Goal: Information Seeking & Learning: Find specific fact

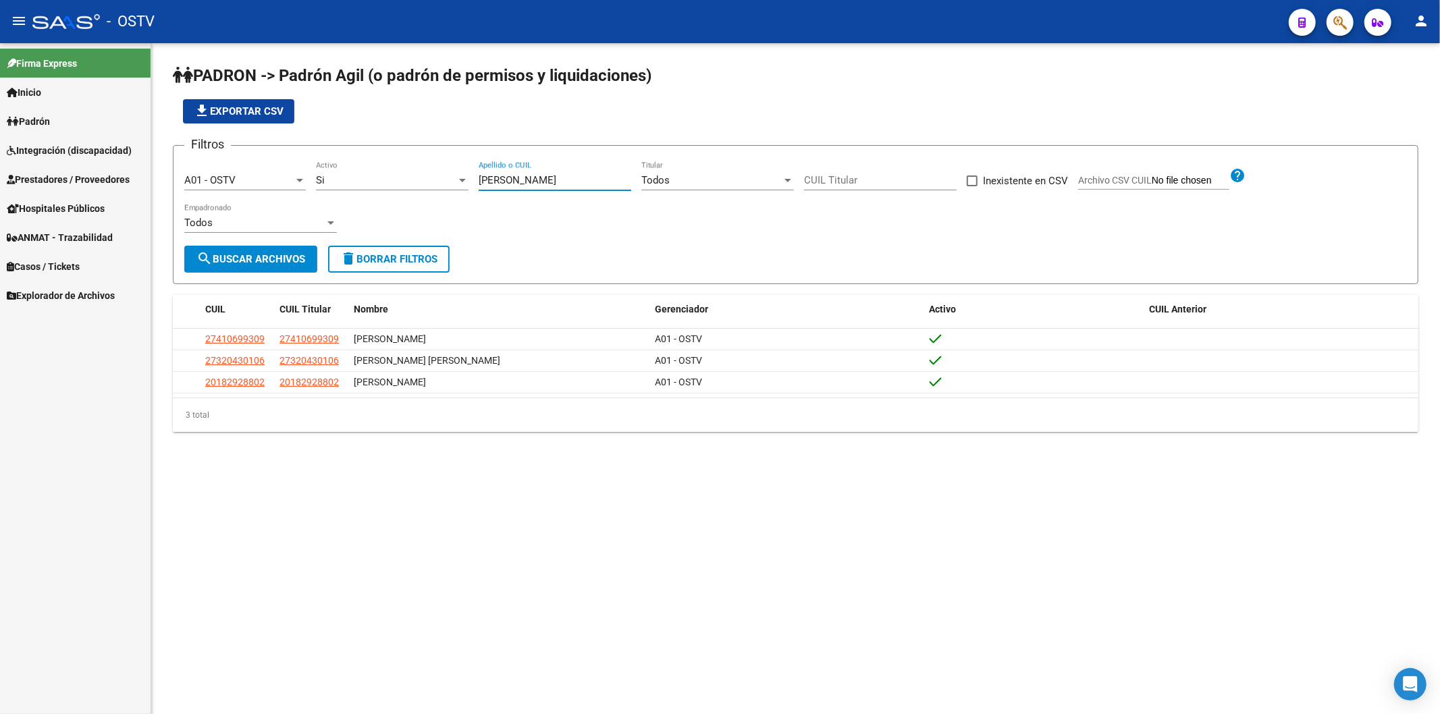
drag, startPoint x: 529, startPoint y: 186, endPoint x: 469, endPoint y: 192, distance: 60.4
click at [469, 192] on div "Filtros A01 - OSTV Seleccionar Gerenciador Si Activo [PERSON_NAME] Apellido o C…" at bounding box center [795, 201] width 1222 height 89
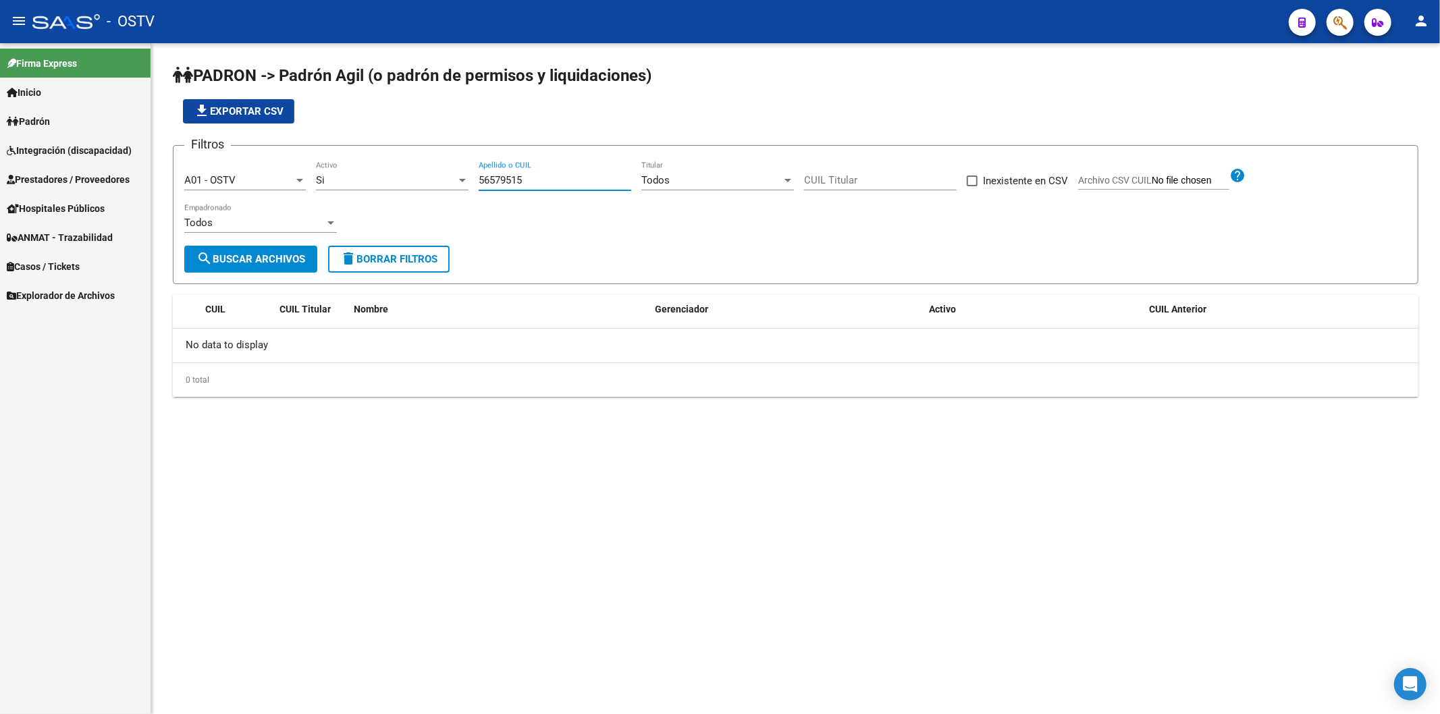
click at [375, 176] on div "Si" at bounding box center [386, 180] width 140 height 12
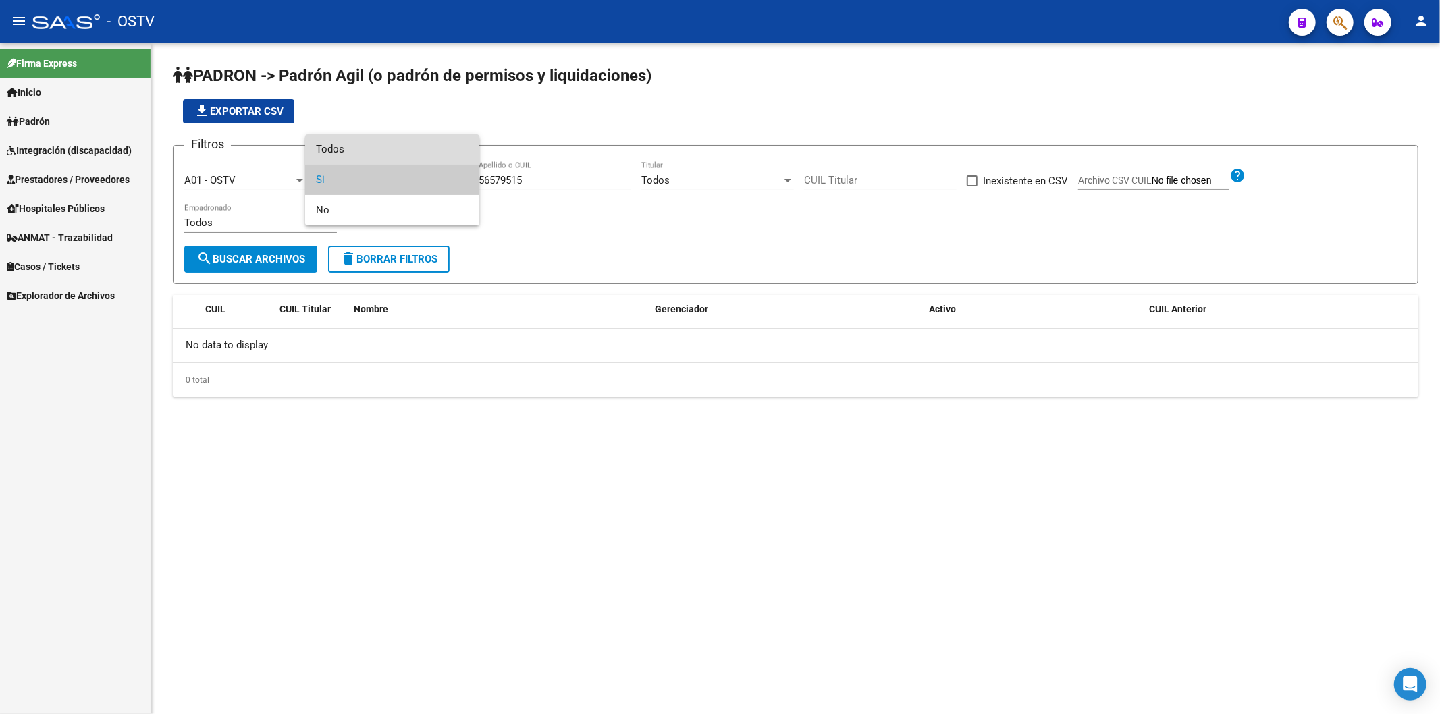
click at [387, 156] on span "Todos" at bounding box center [392, 149] width 153 height 30
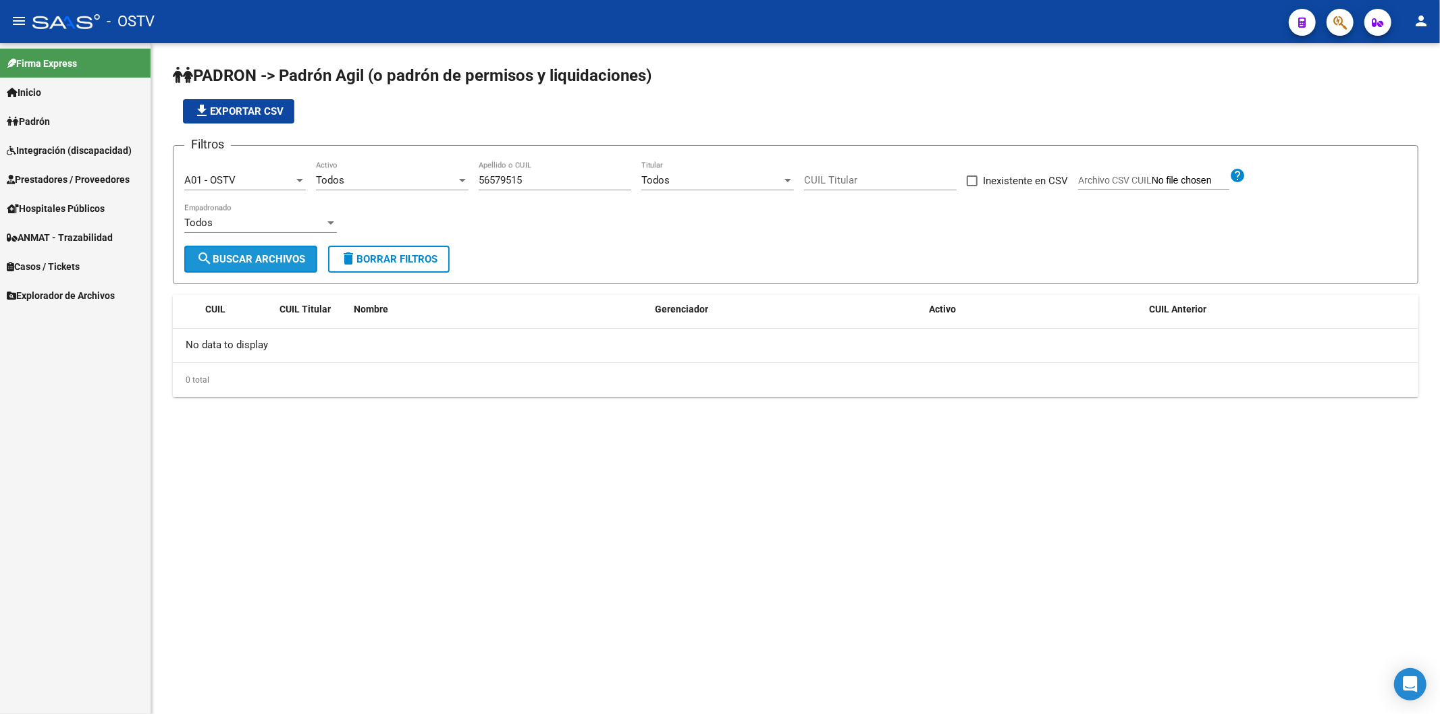
click at [270, 259] on span "search Buscar Archivos" at bounding box center [250, 259] width 109 height 12
click at [328, 181] on span "Todos" at bounding box center [330, 180] width 28 height 12
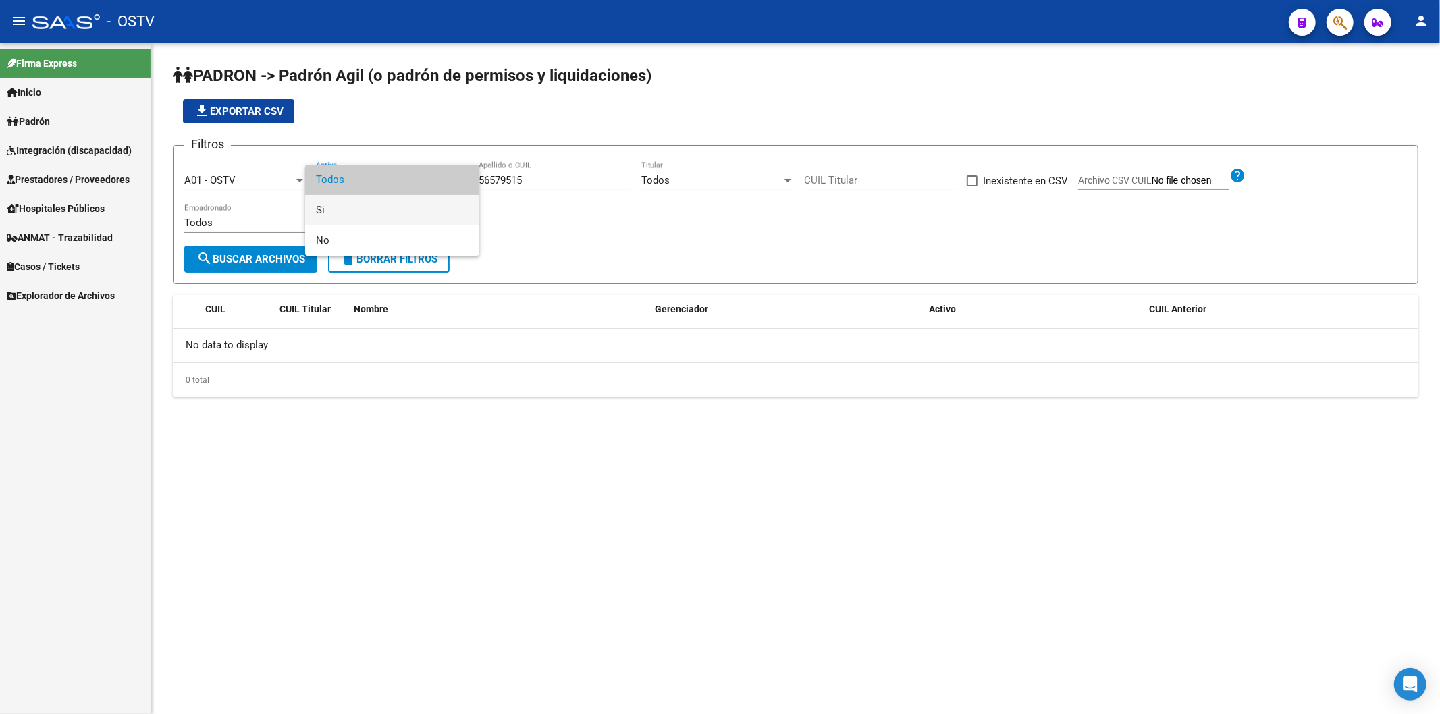
click at [346, 203] on span "Si" at bounding box center [392, 210] width 153 height 30
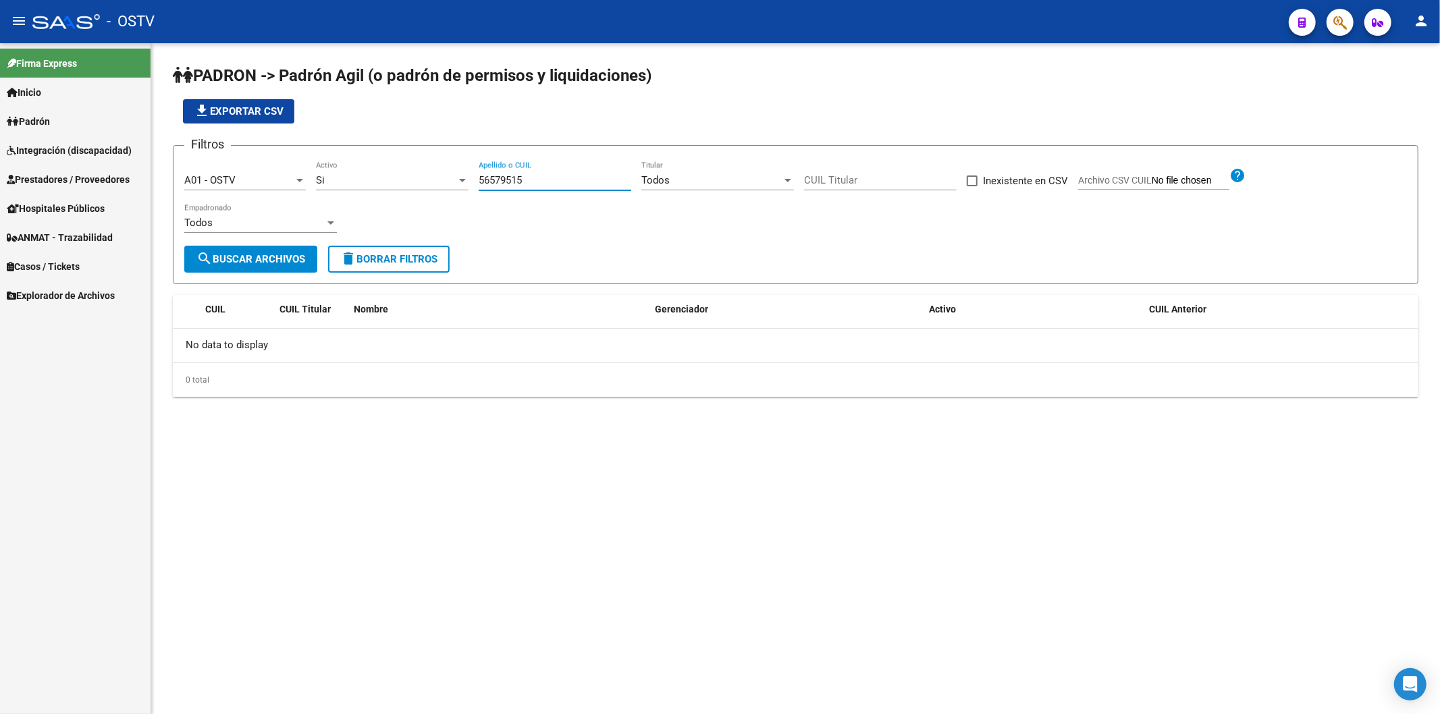
click at [514, 177] on input "56579515" at bounding box center [555, 180] width 153 height 12
click at [282, 250] on button "search Buscar Archivos" at bounding box center [250, 259] width 133 height 27
drag, startPoint x: 516, startPoint y: 178, endPoint x: 273, endPoint y: 178, distance: 243.7
click at [339, 178] on div "Filtros A01 - OSTV Seleccionar Gerenciador Si Activo 56579515 Apellido o CUIL T…" at bounding box center [795, 201] width 1222 height 89
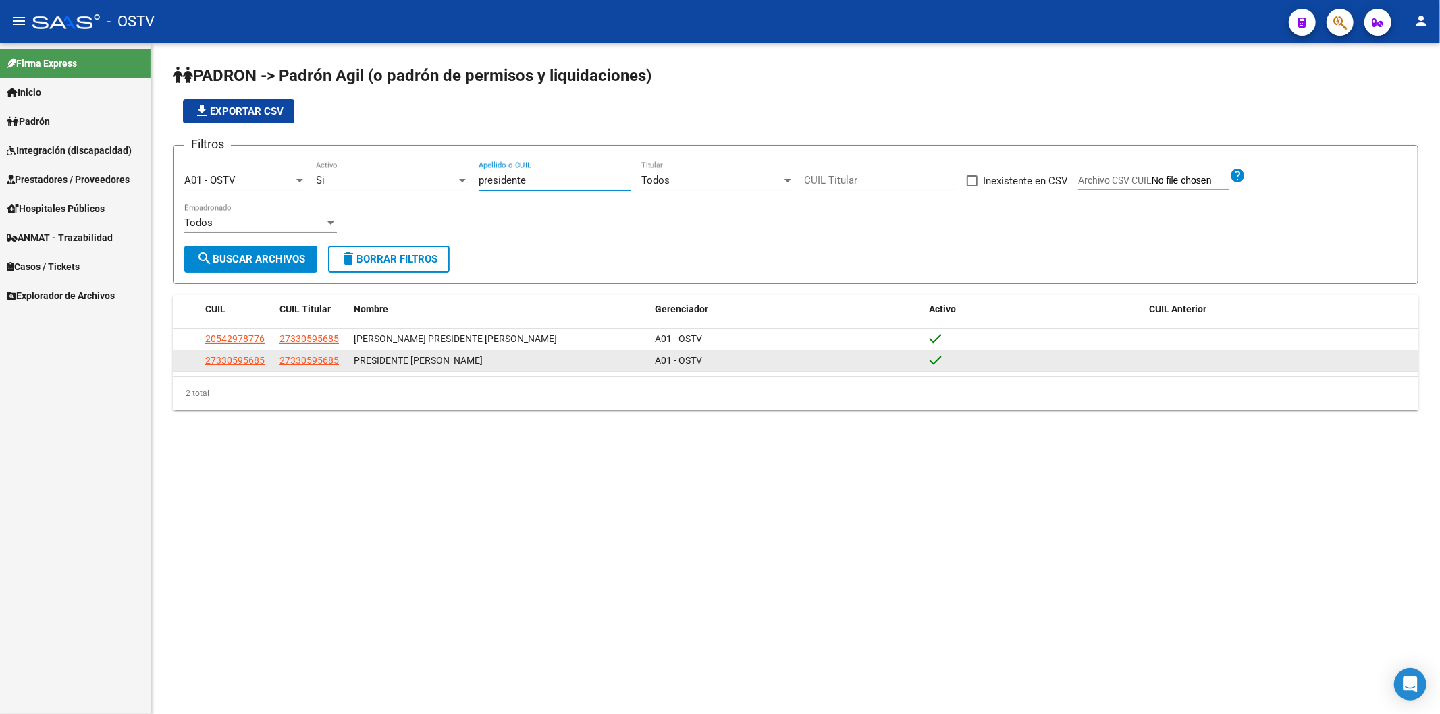
type input "presidente"
click at [244, 353] on app-link-go-to "27330595685" at bounding box center [234, 361] width 59 height 16
click at [257, 362] on span "27330595685" at bounding box center [234, 360] width 59 height 11
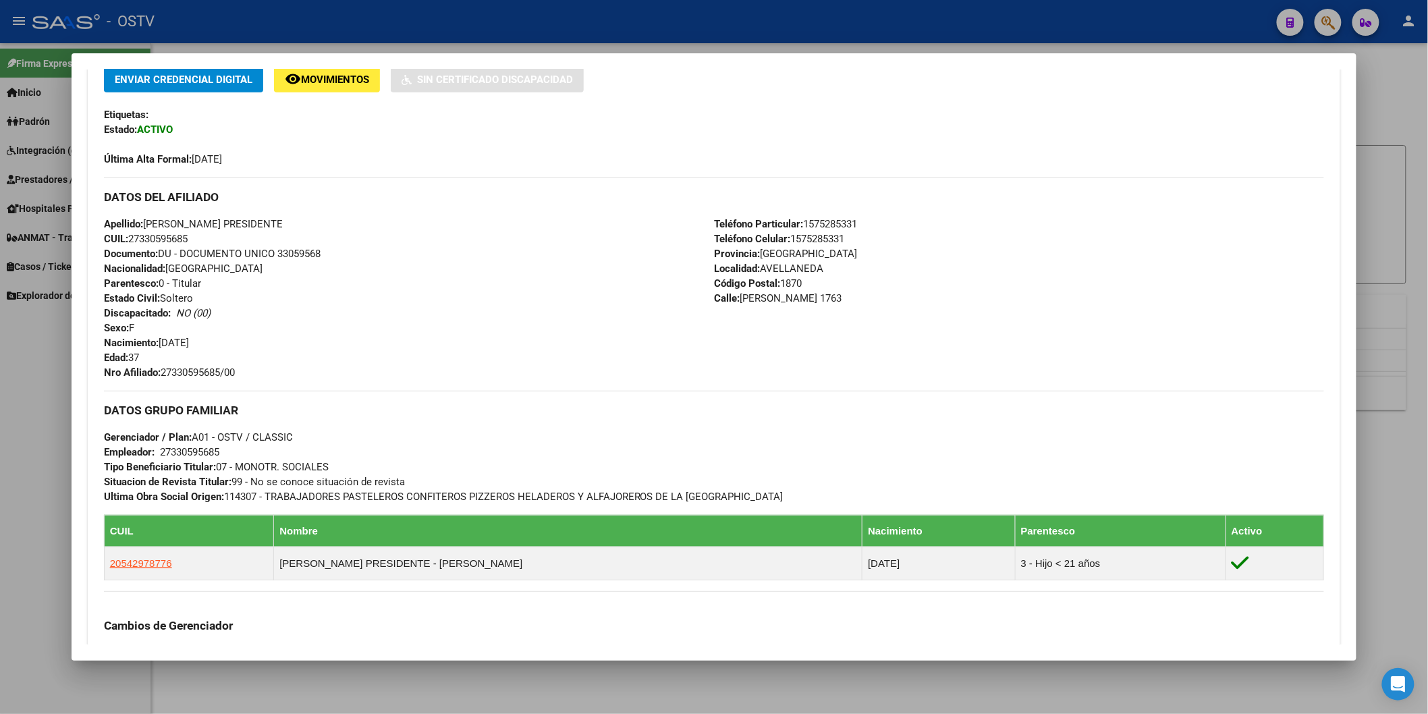
scroll to position [570, 0]
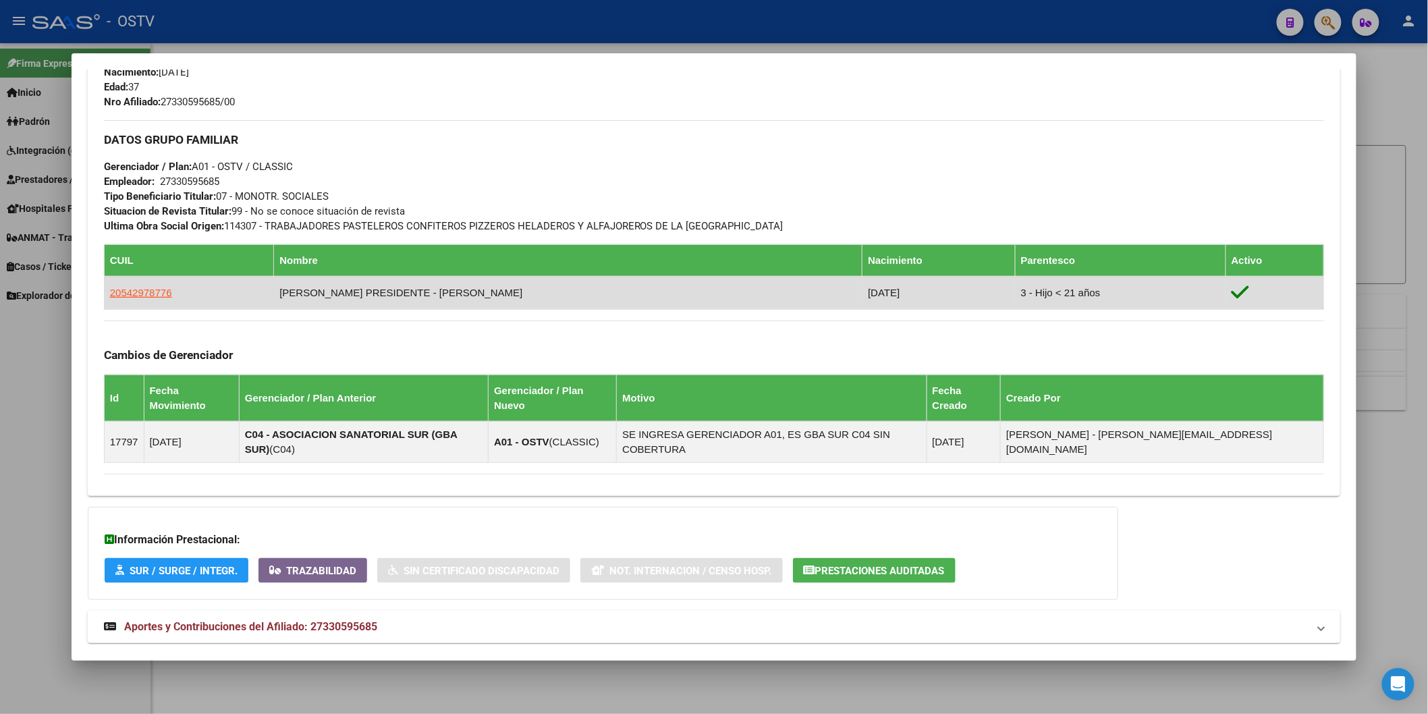
click at [163, 295] on td "20542978776" at bounding box center [189, 292] width 170 height 33
click at [159, 293] on span "20542978776" at bounding box center [141, 292] width 62 height 11
type textarea "20542978776"
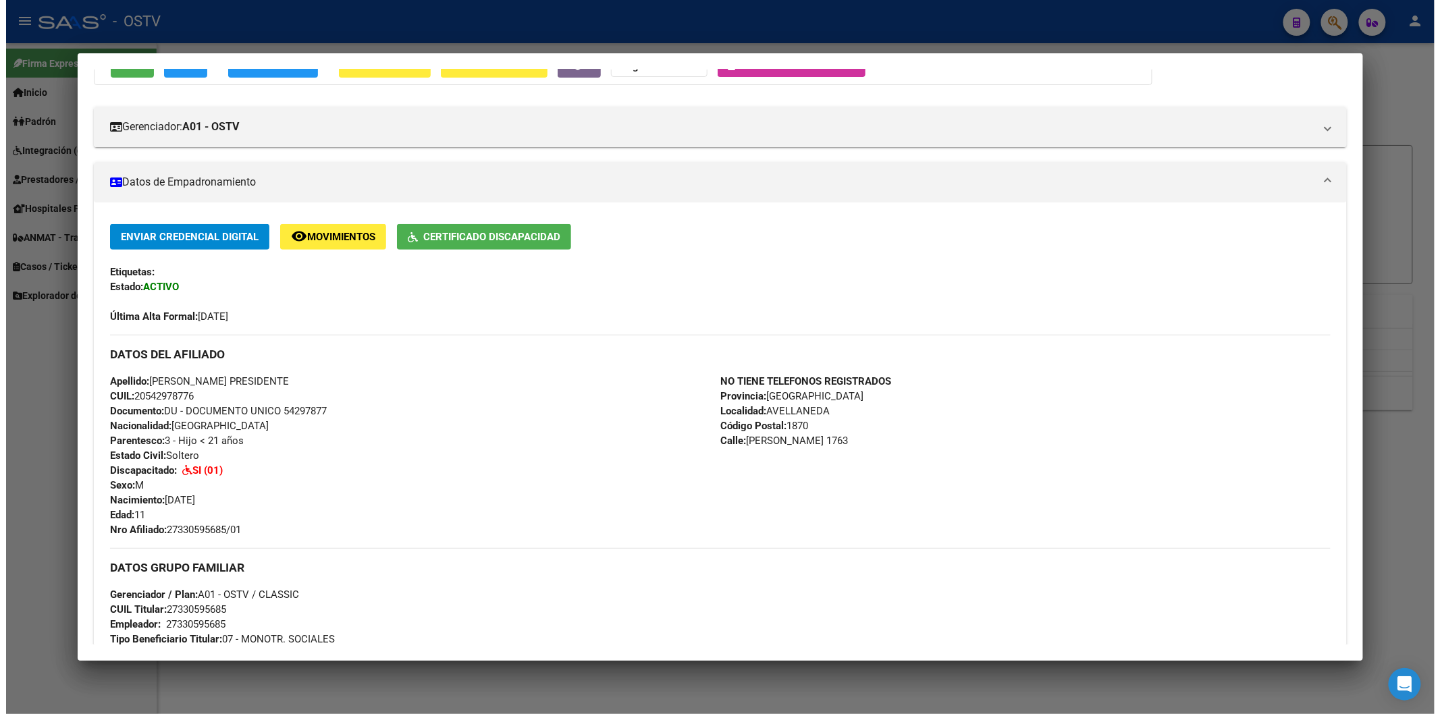
scroll to position [0, 0]
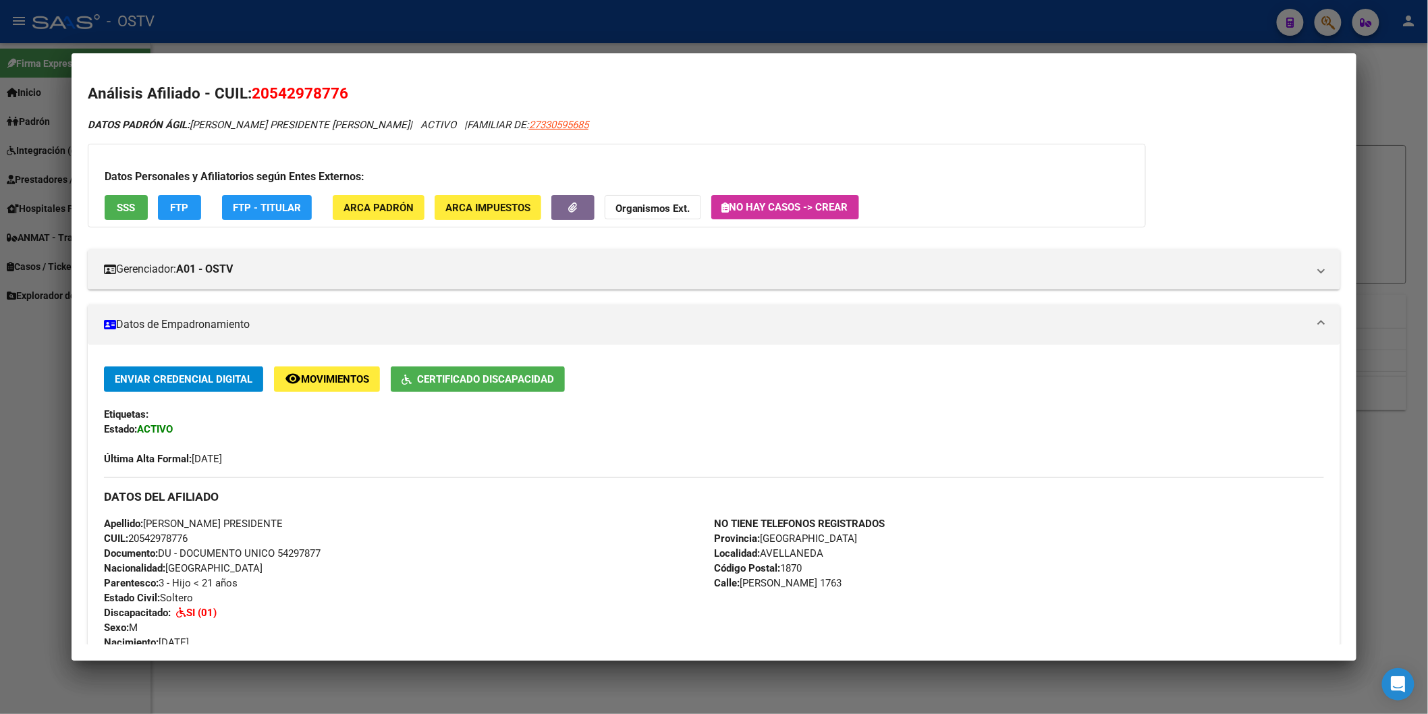
click at [555, 43] on div at bounding box center [714, 357] width 1428 height 714
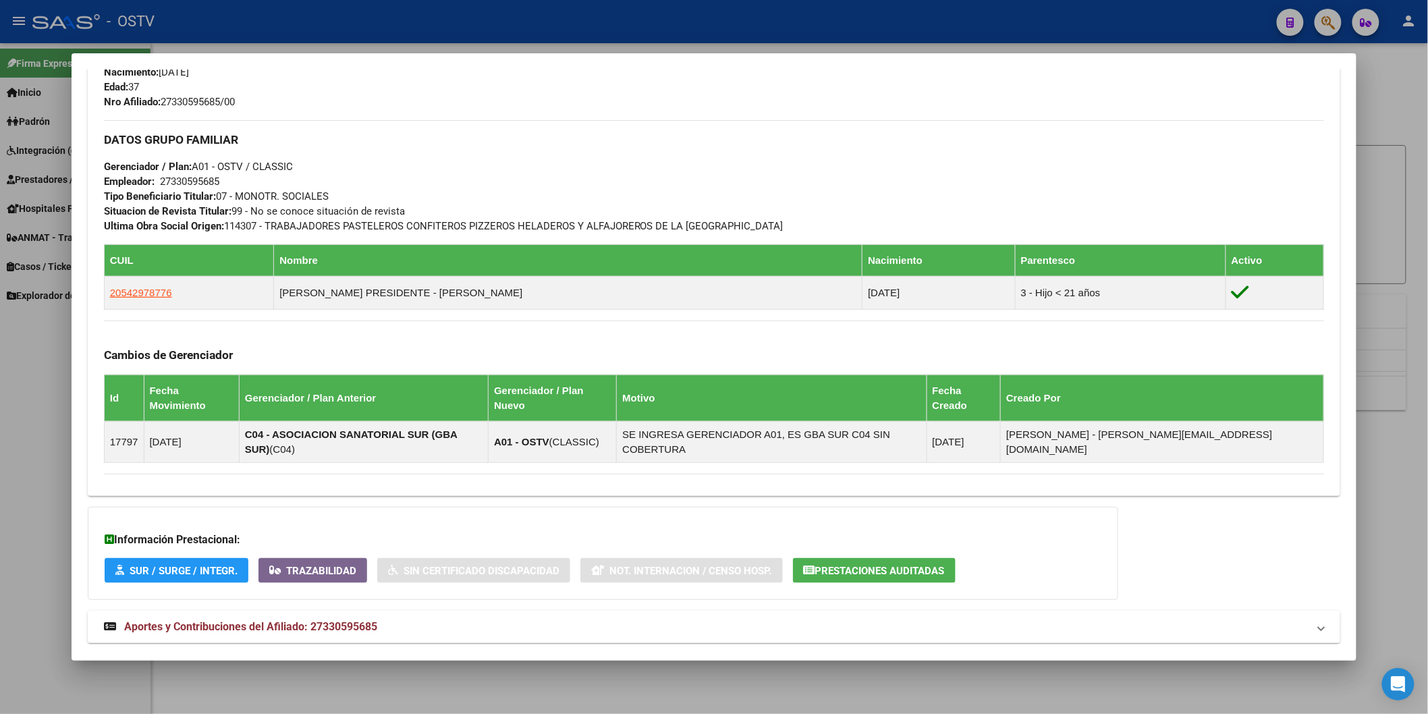
click at [555, 43] on div at bounding box center [714, 357] width 1428 height 714
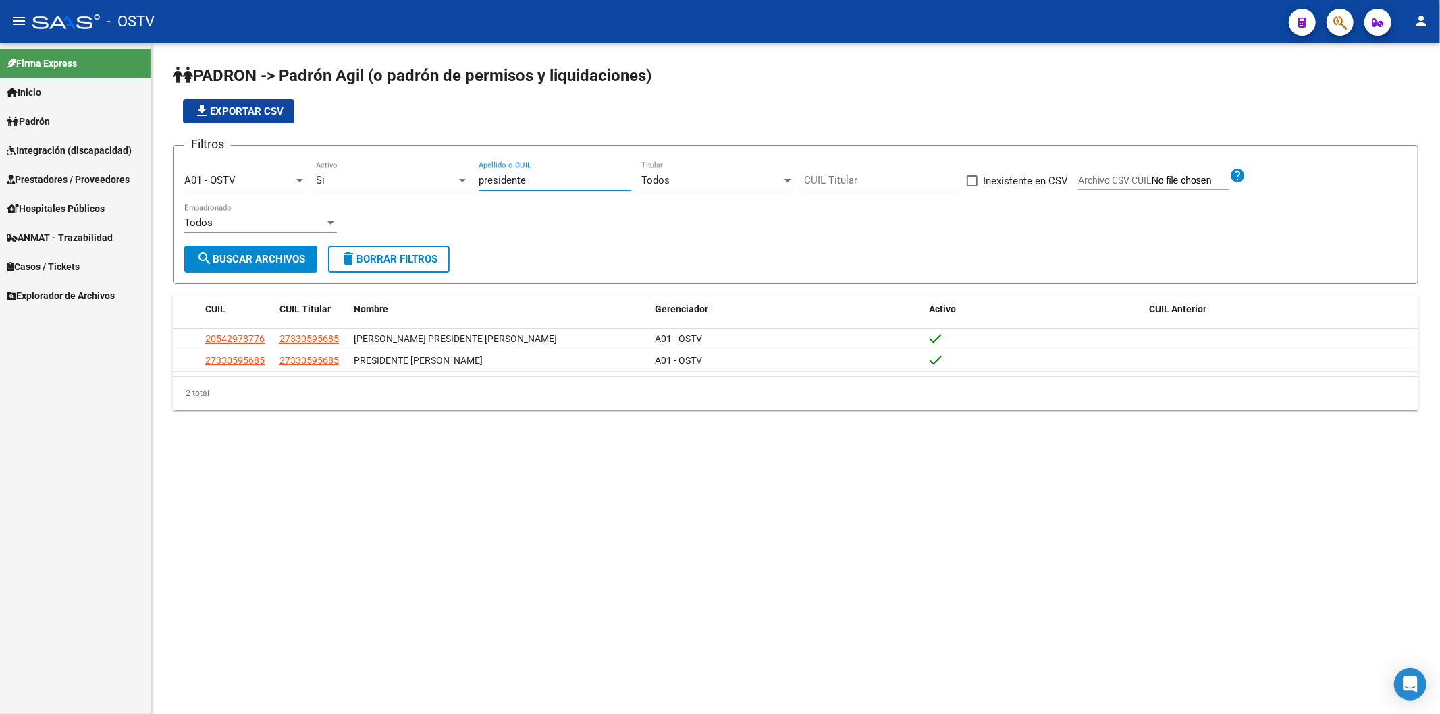
drag, startPoint x: 559, startPoint y: 180, endPoint x: 369, endPoint y: 178, distance: 189.7
click at [376, 177] on div "Filtros A01 - OSTV Seleccionar Gerenciador Si Activo presidente [PERSON_NAME] o…" at bounding box center [795, 201] width 1222 height 89
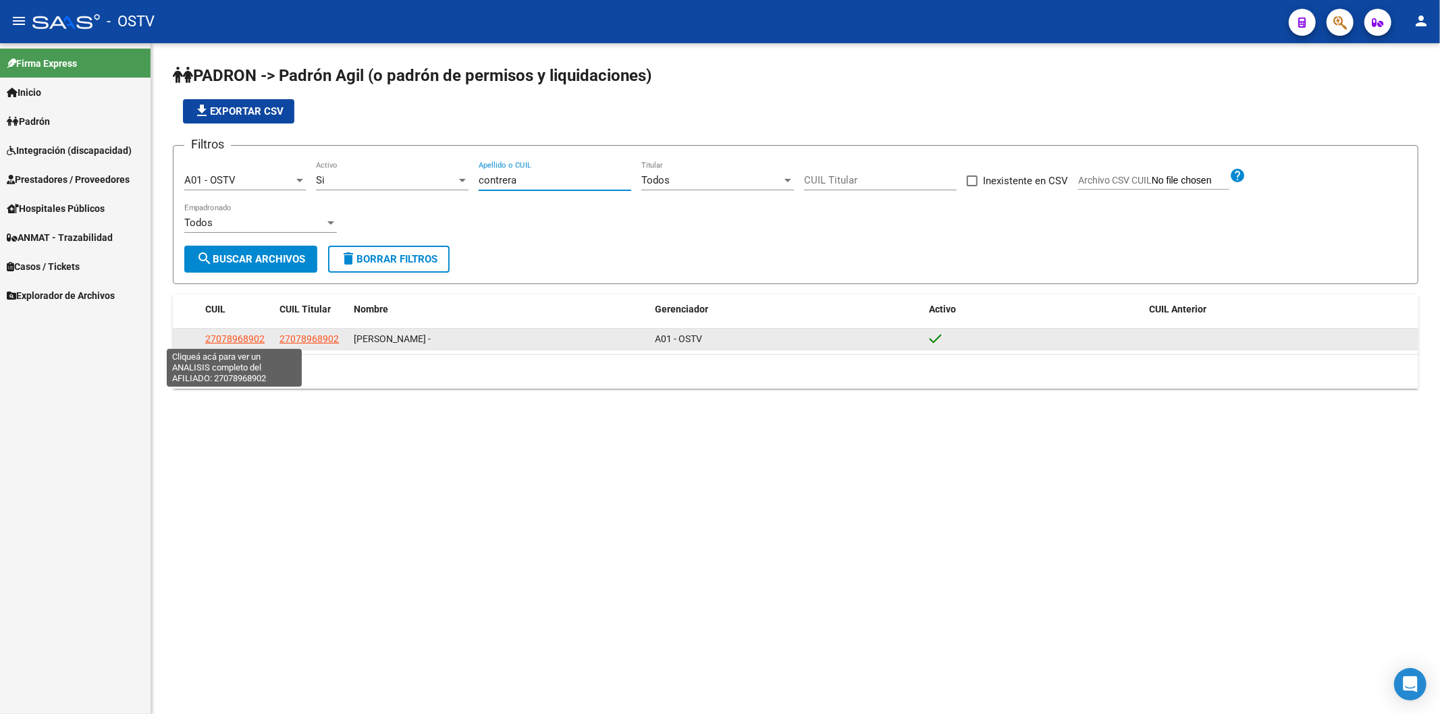
type input "contrera"
click at [248, 333] on span "27078968902" at bounding box center [234, 338] width 59 height 11
type textarea "27078968902"
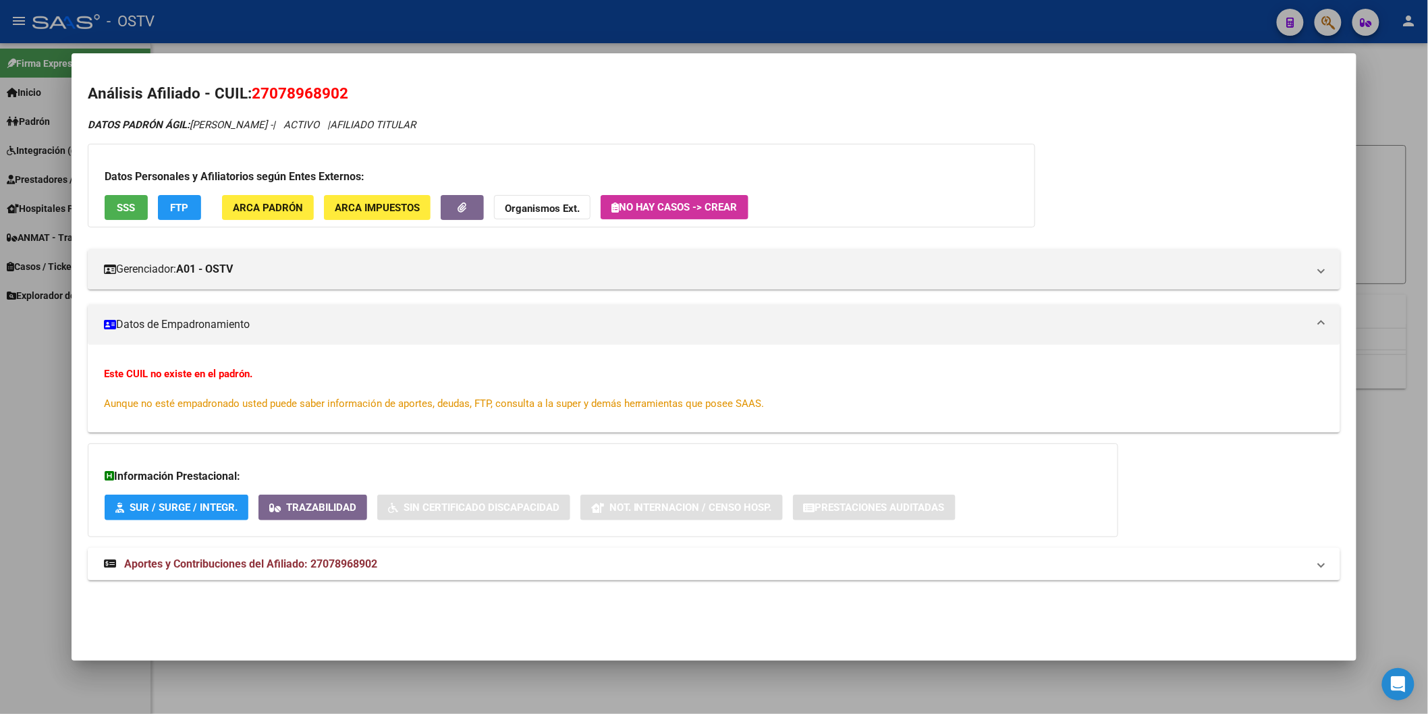
click at [423, 20] on div at bounding box center [714, 357] width 1428 height 714
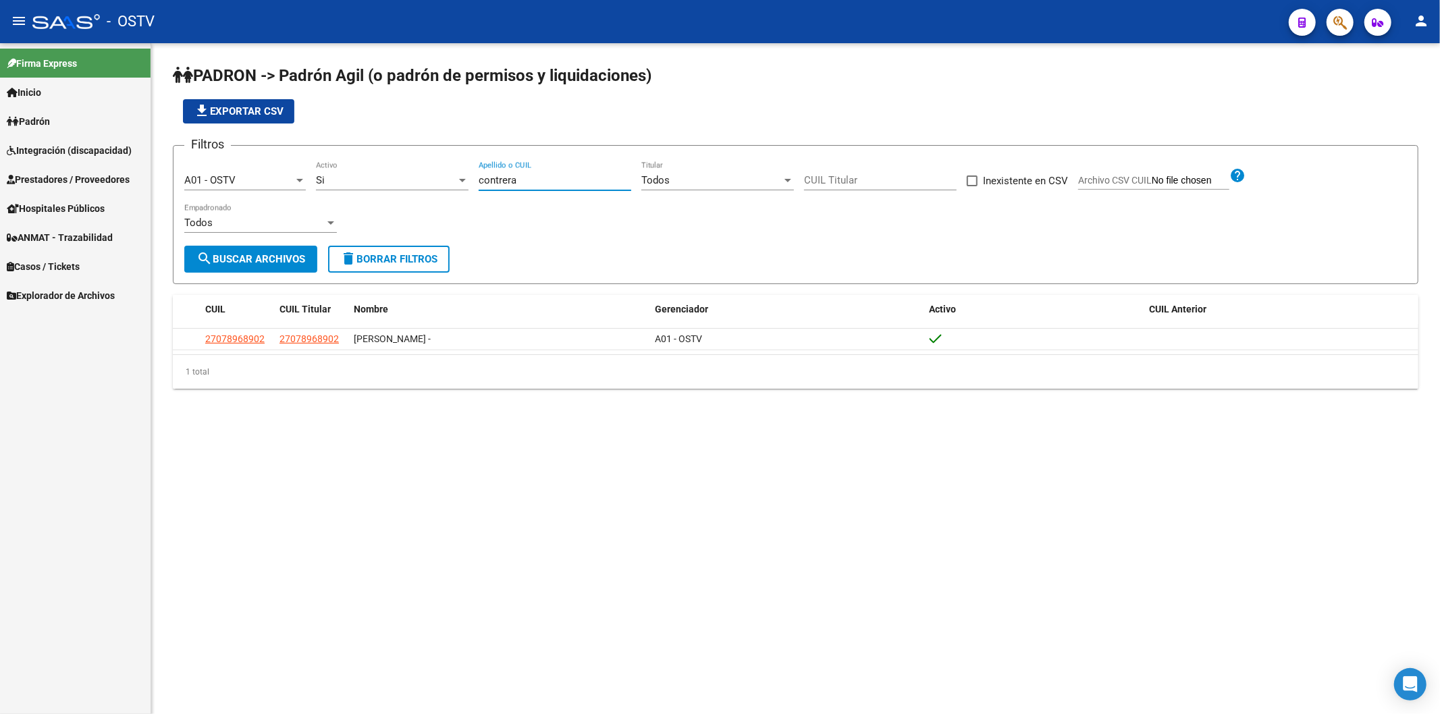
drag, startPoint x: 535, startPoint y: 186, endPoint x: 447, endPoint y: 192, distance: 88.0
click at [448, 192] on div "Filtros A01 - OSTV Seleccionar Gerenciador Si Activo [PERSON_NAME] Apellido o C…" at bounding box center [795, 201] width 1222 height 89
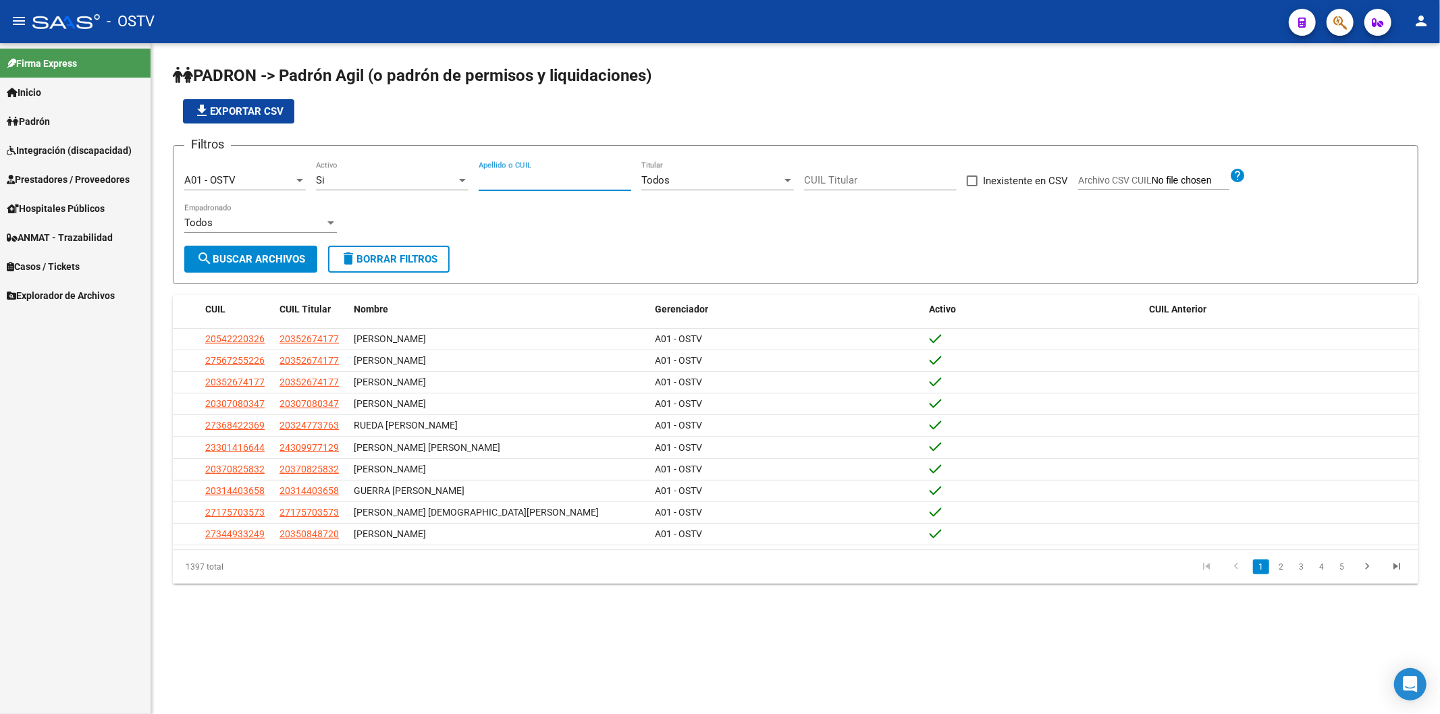
click at [510, 578] on datatable-pager "1 2 3 4 5" at bounding box center [919, 567] width 986 height 23
click at [564, 180] on input "Apellido o CUIL" at bounding box center [555, 180] width 153 height 12
click at [587, 119] on div "file_download Exportar CSV" at bounding box center [795, 111] width 1245 height 24
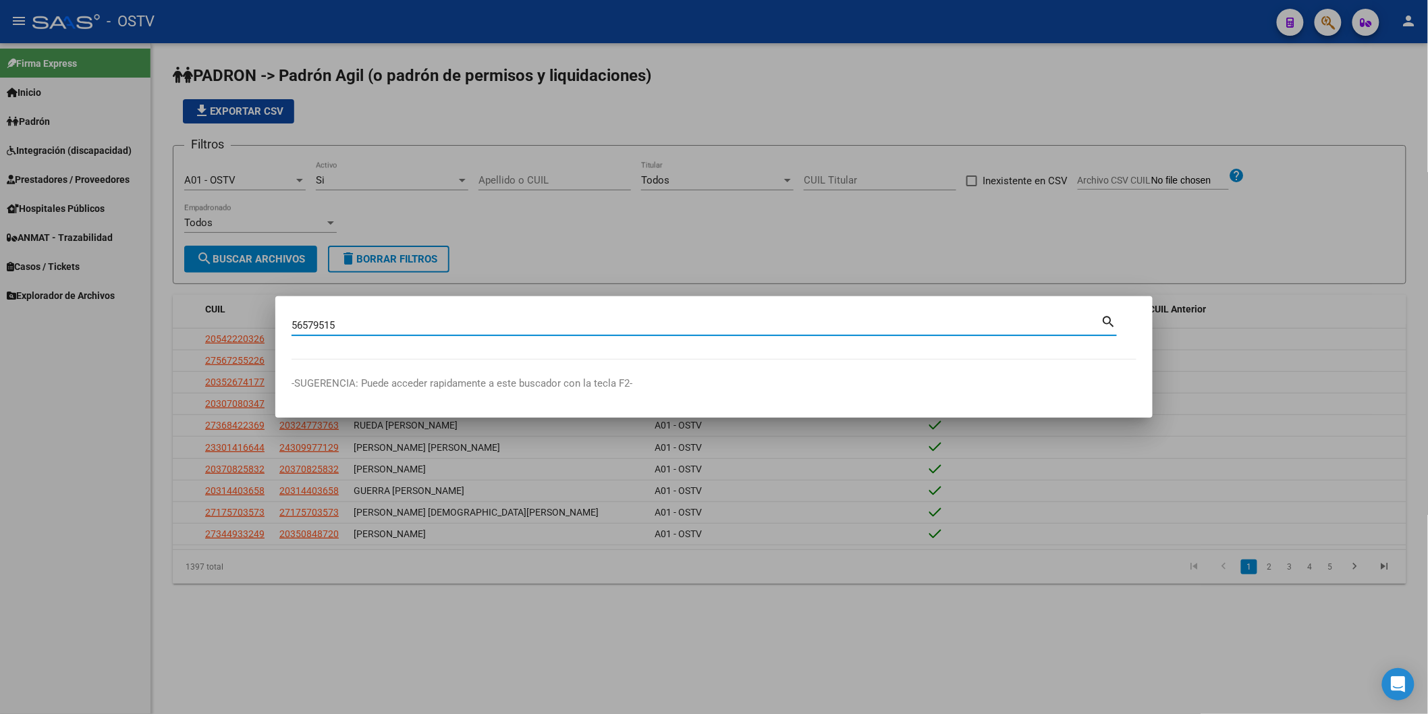
type input "56579515"
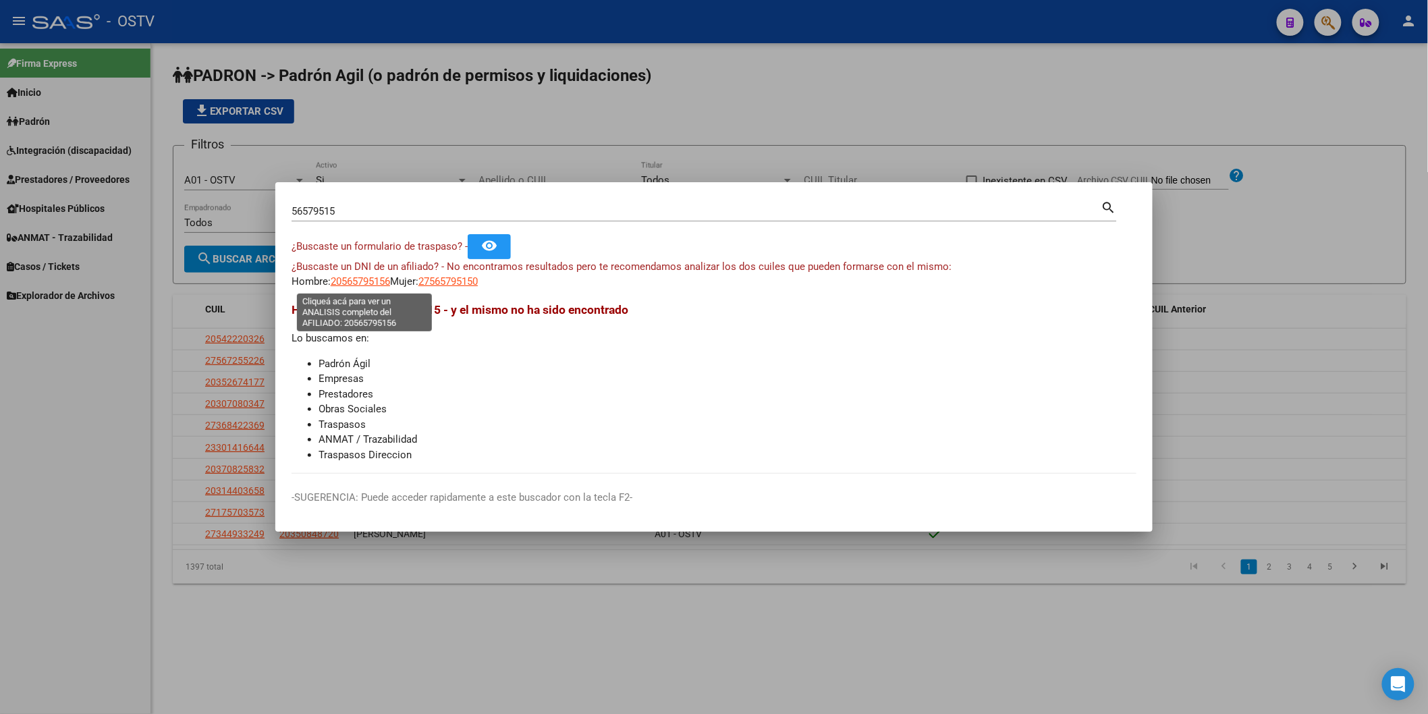
click at [365, 280] on span "20565795156" at bounding box center [360, 281] width 59 height 12
type textarea "20565795156"
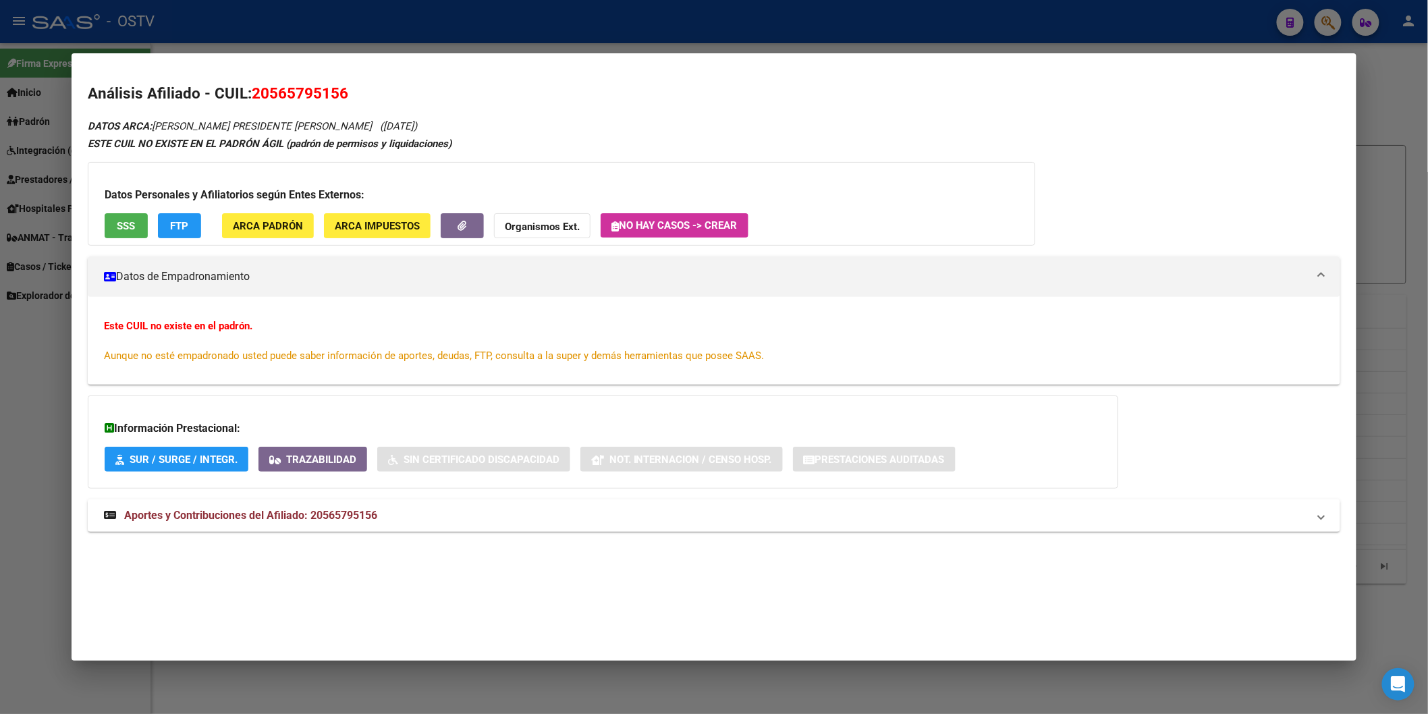
click at [240, 11] on div at bounding box center [714, 357] width 1428 height 714
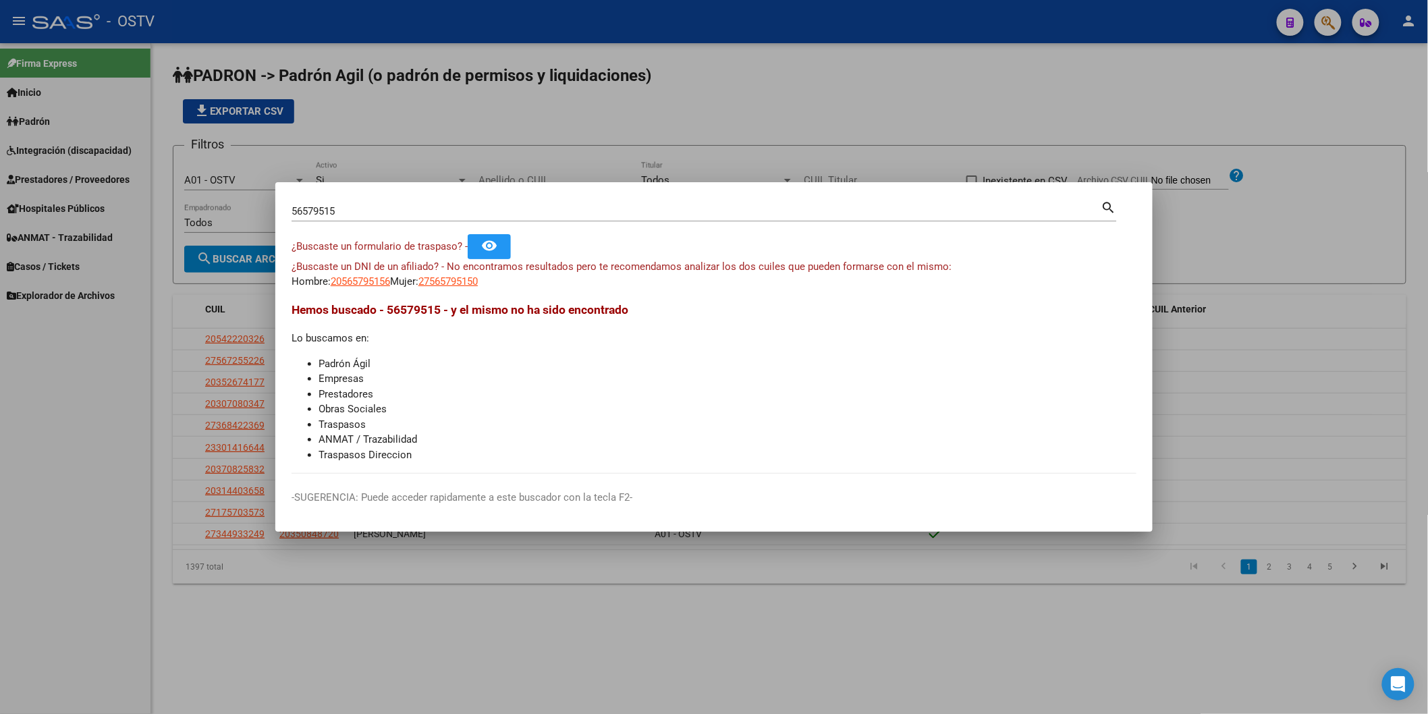
click at [331, 113] on div at bounding box center [714, 357] width 1428 height 714
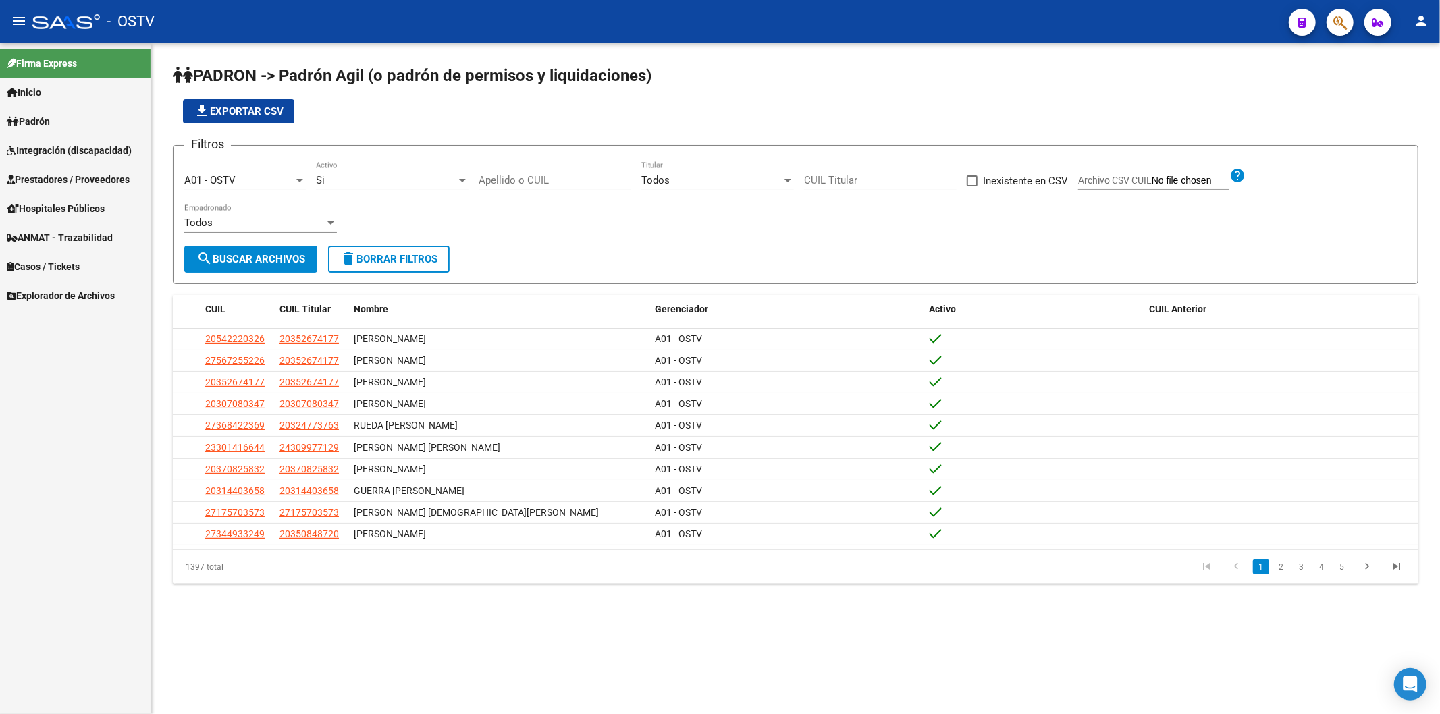
click at [514, 90] on app-list-header "PADRON -> Padrón Agil ([PERSON_NAME] de permisos y liquidaciones) file_download…" at bounding box center [795, 174] width 1245 height 219
